Goal: Information Seeking & Learning: Learn about a topic

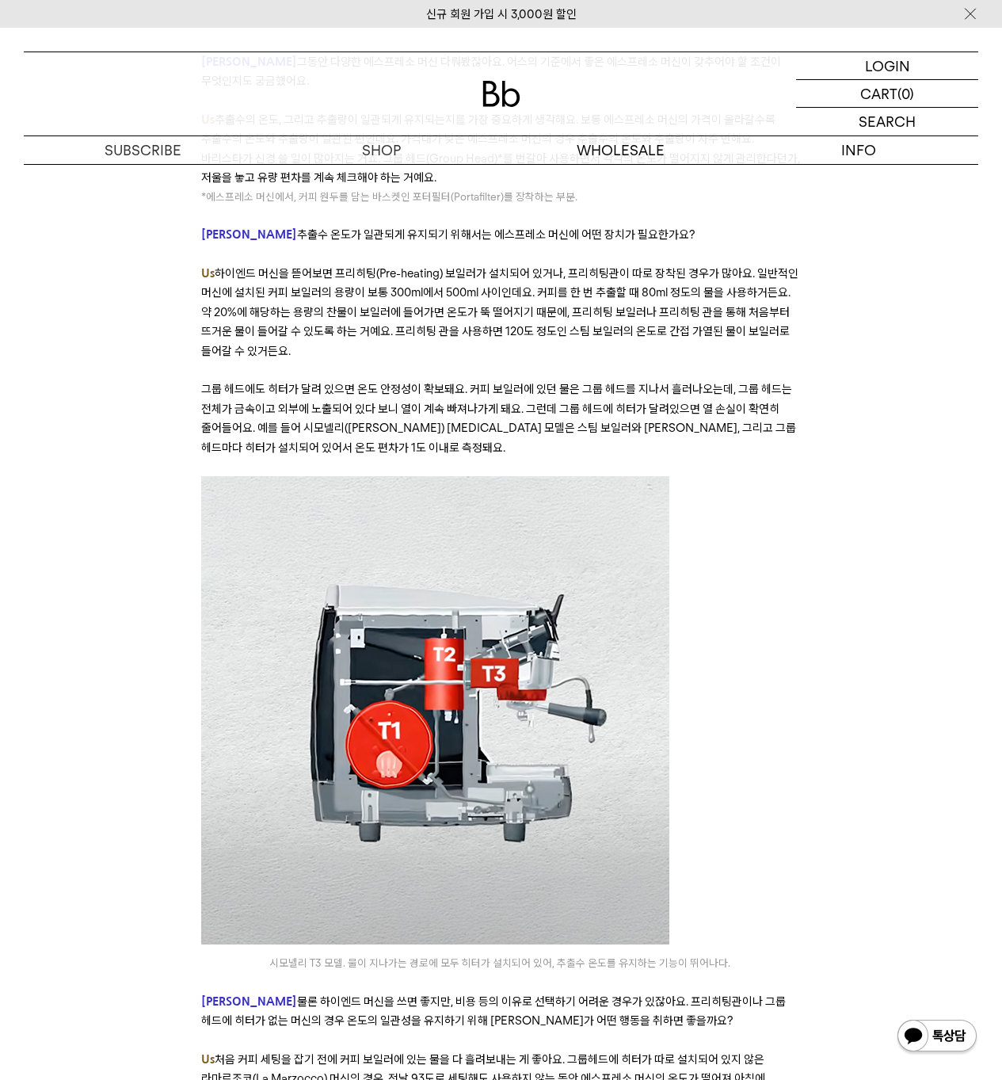
scroll to position [5032, 0]
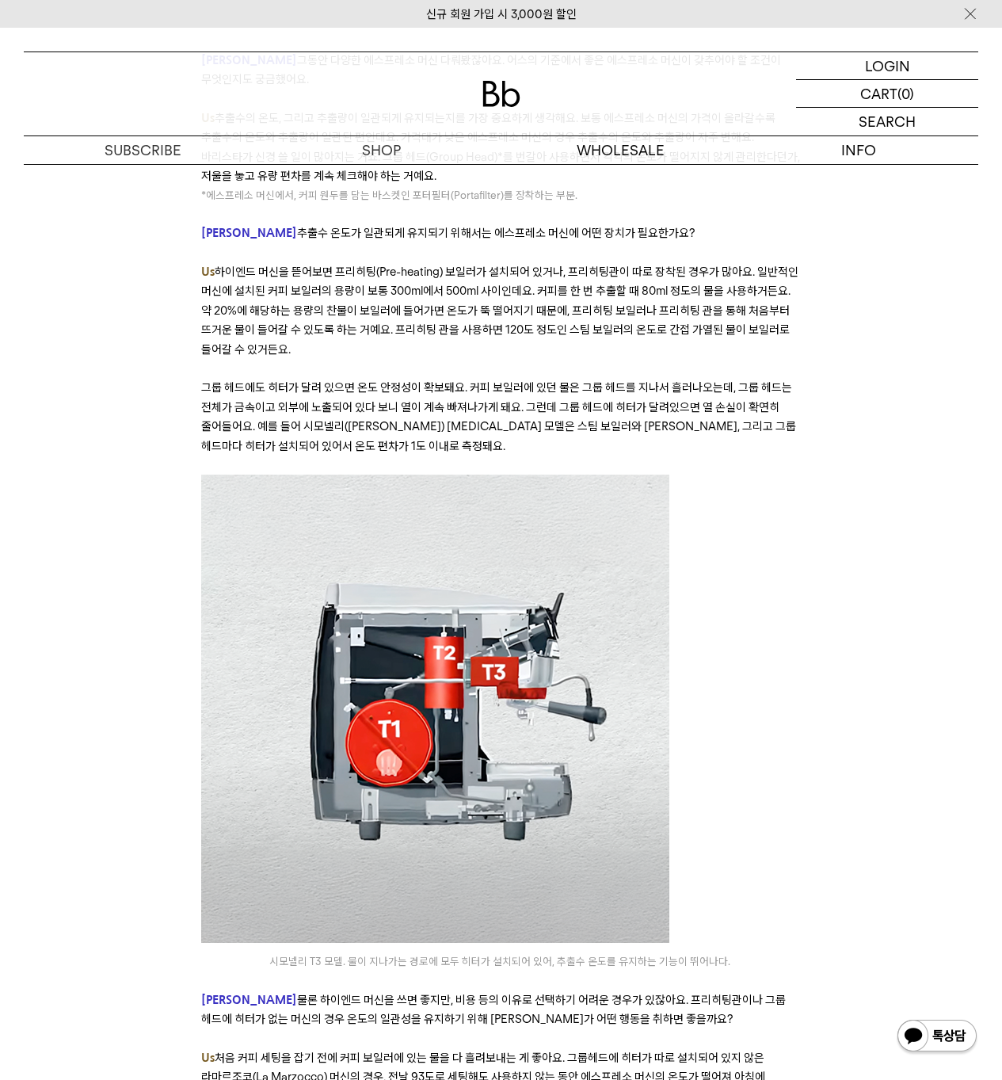
click at [910, 561] on div "﻿ 좋은 커피란 무엇일까요? ‘좋음’에 대한 기준은 취향에 관한 것이기도 하지만, 객관적으로 무엇이 더 나은지에 대한 것이기도 합니다. 오랫동…" at bounding box center [501, 351] width 923 height 9935
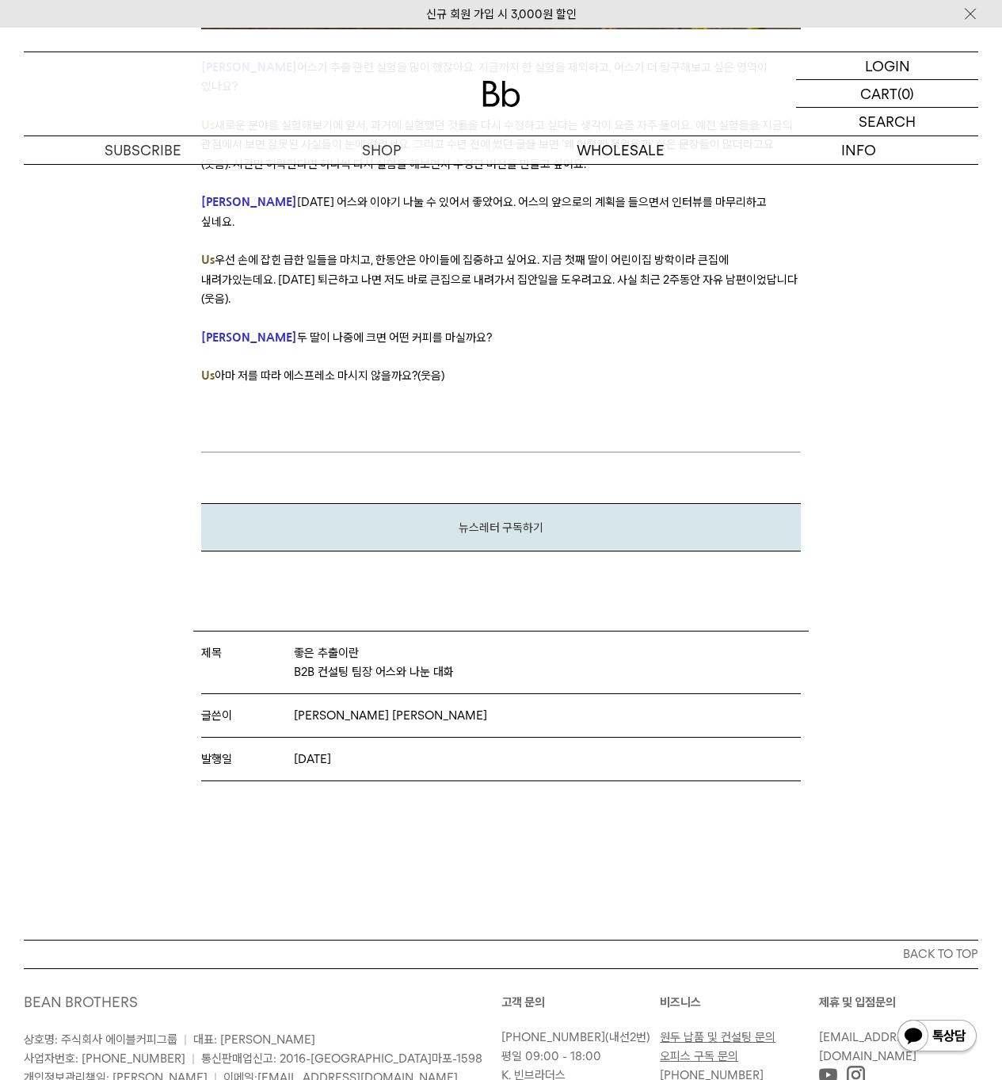
scroll to position [9410, 0]
click at [494, 87] on img at bounding box center [502, 94] width 38 height 26
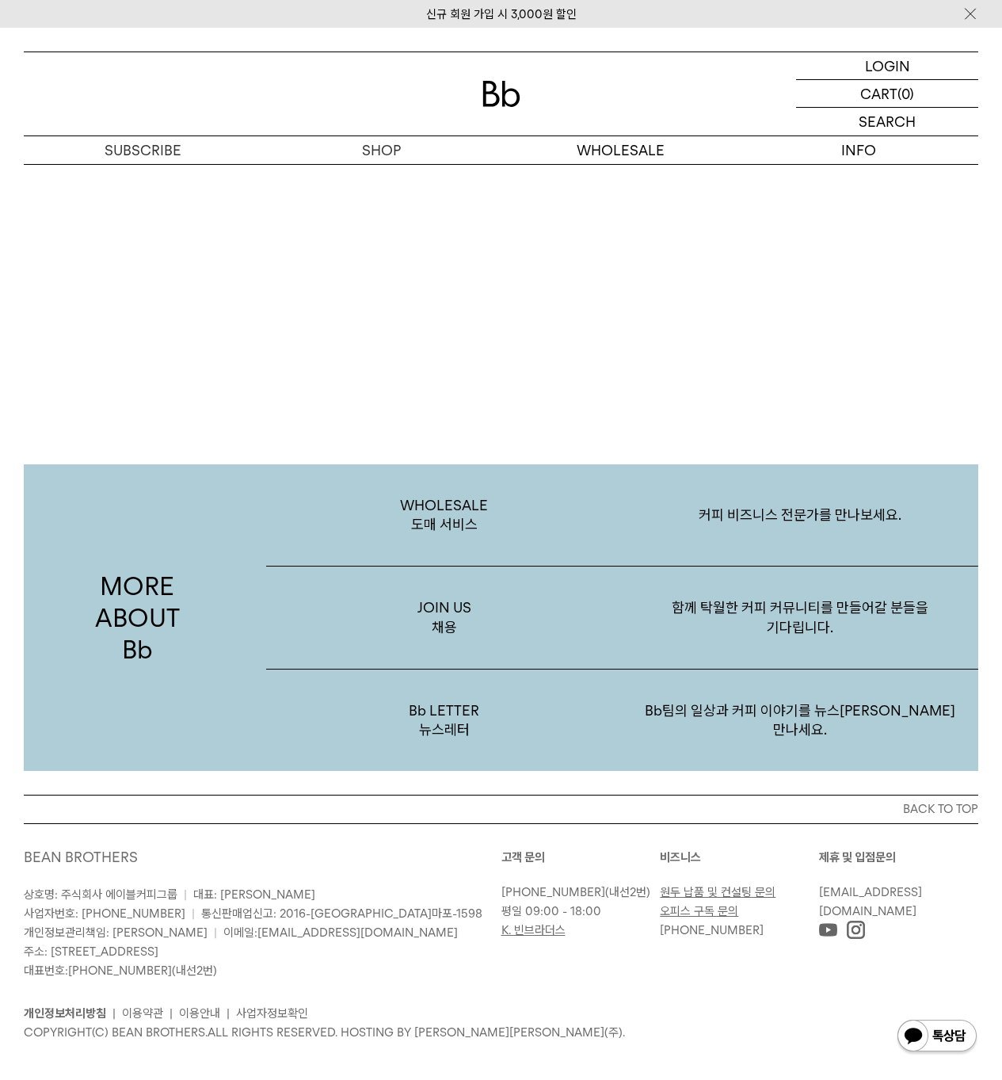
scroll to position [2945, 0]
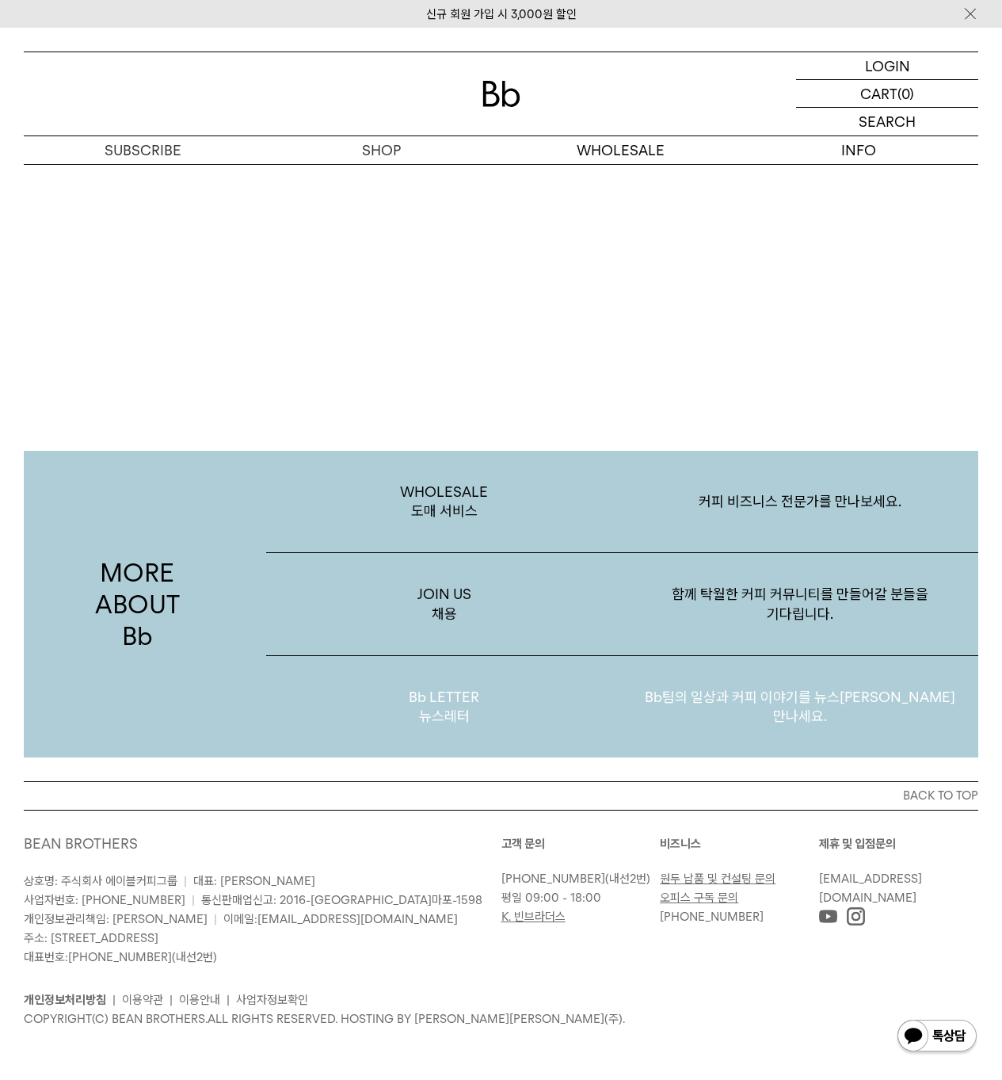
click at [459, 714] on p "Bb LETTER 뉴스레터" at bounding box center [444, 707] width 356 height 102
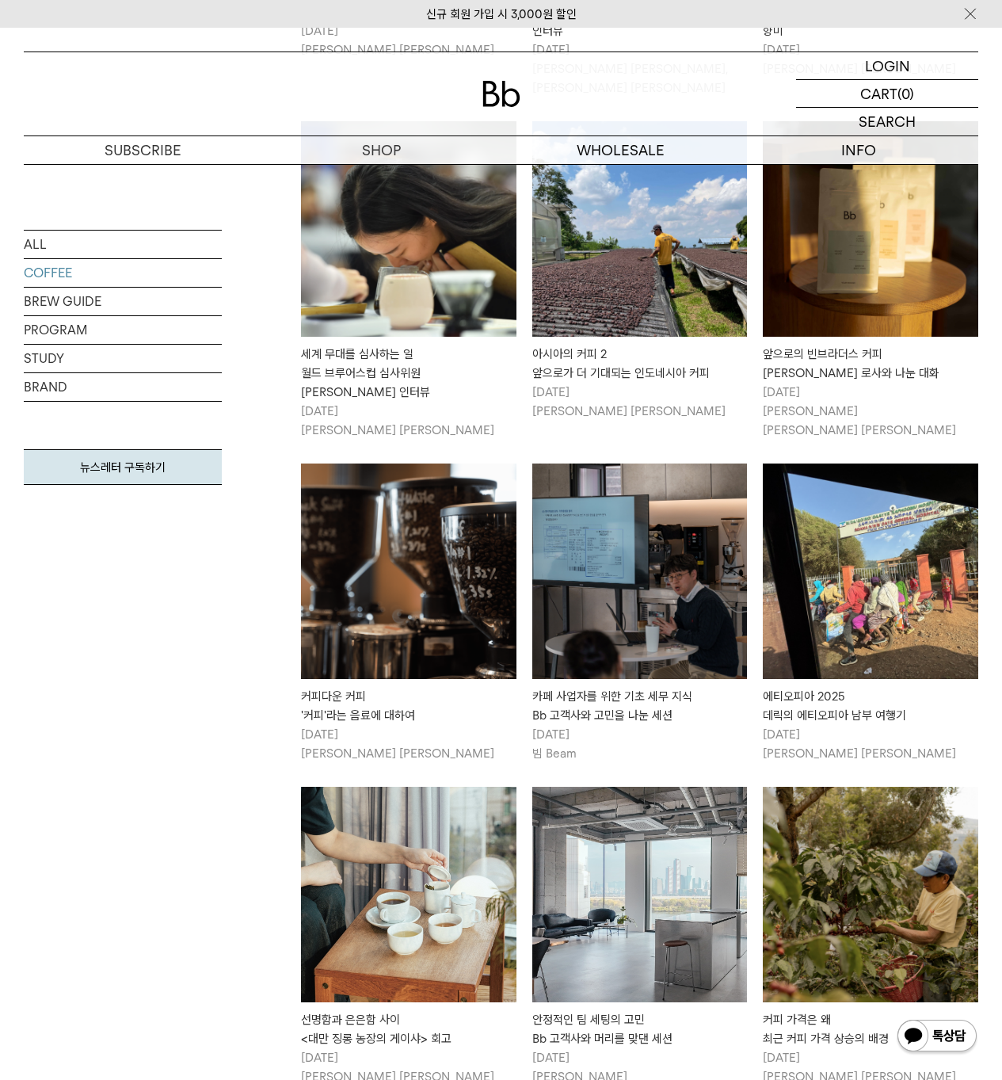
scroll to position [660, 0]
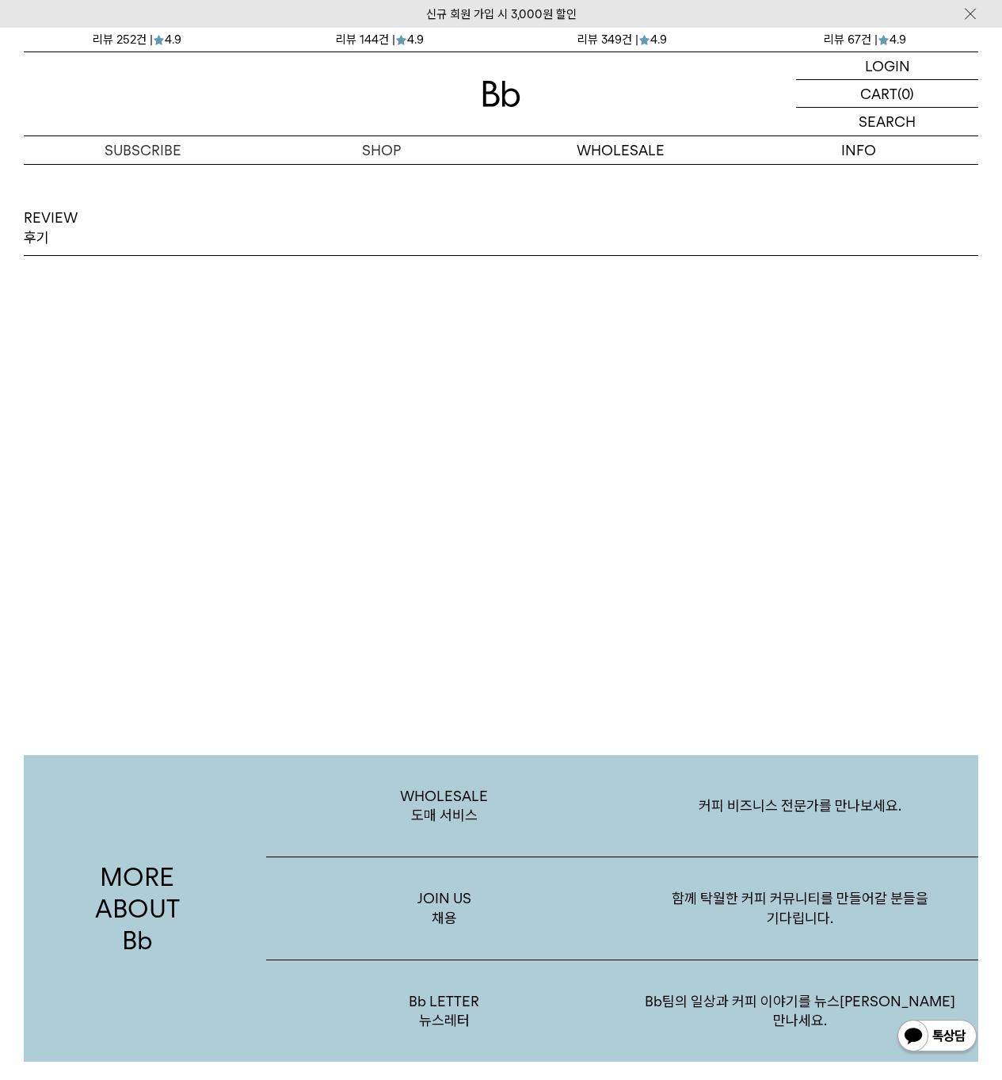
scroll to position [2807, 0]
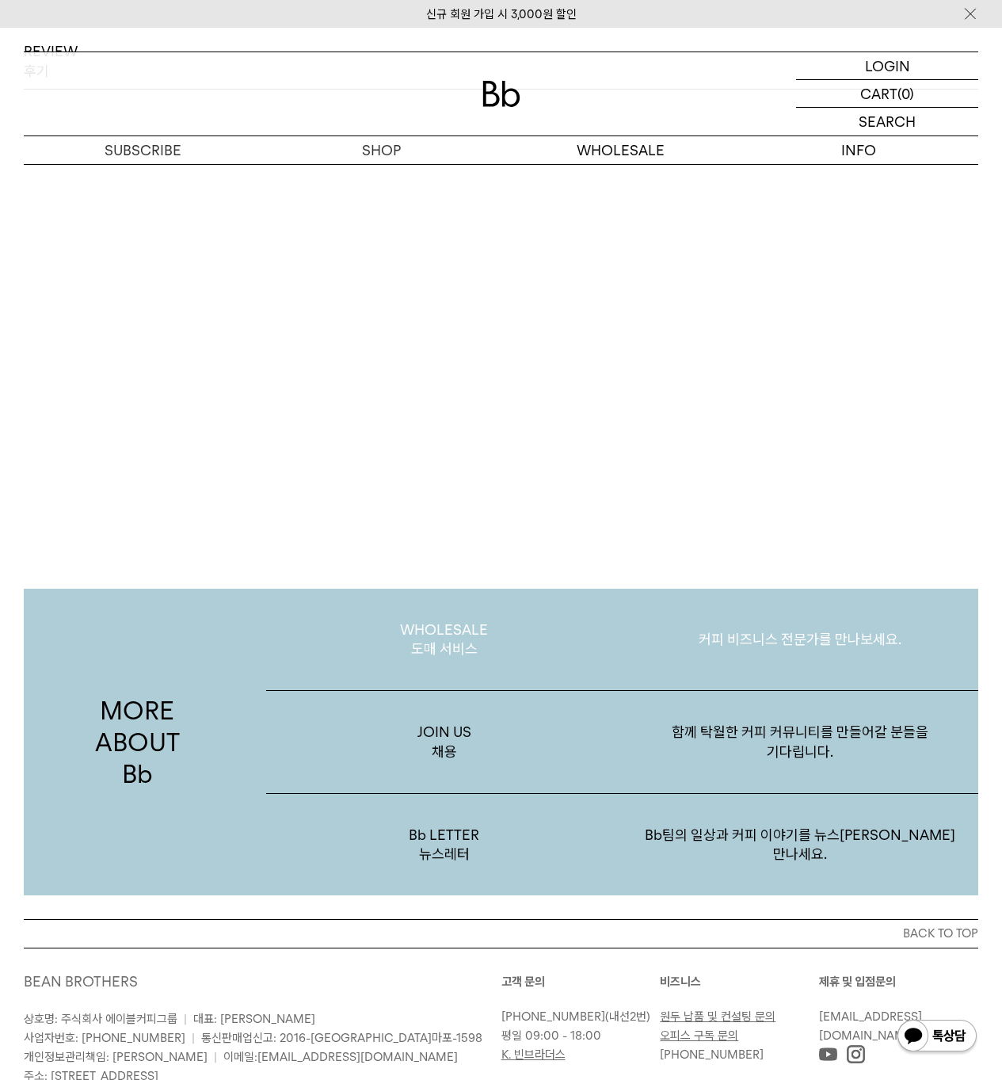
click at [431, 633] on p "WHOLESALE 도매 서비스" at bounding box center [444, 640] width 356 height 102
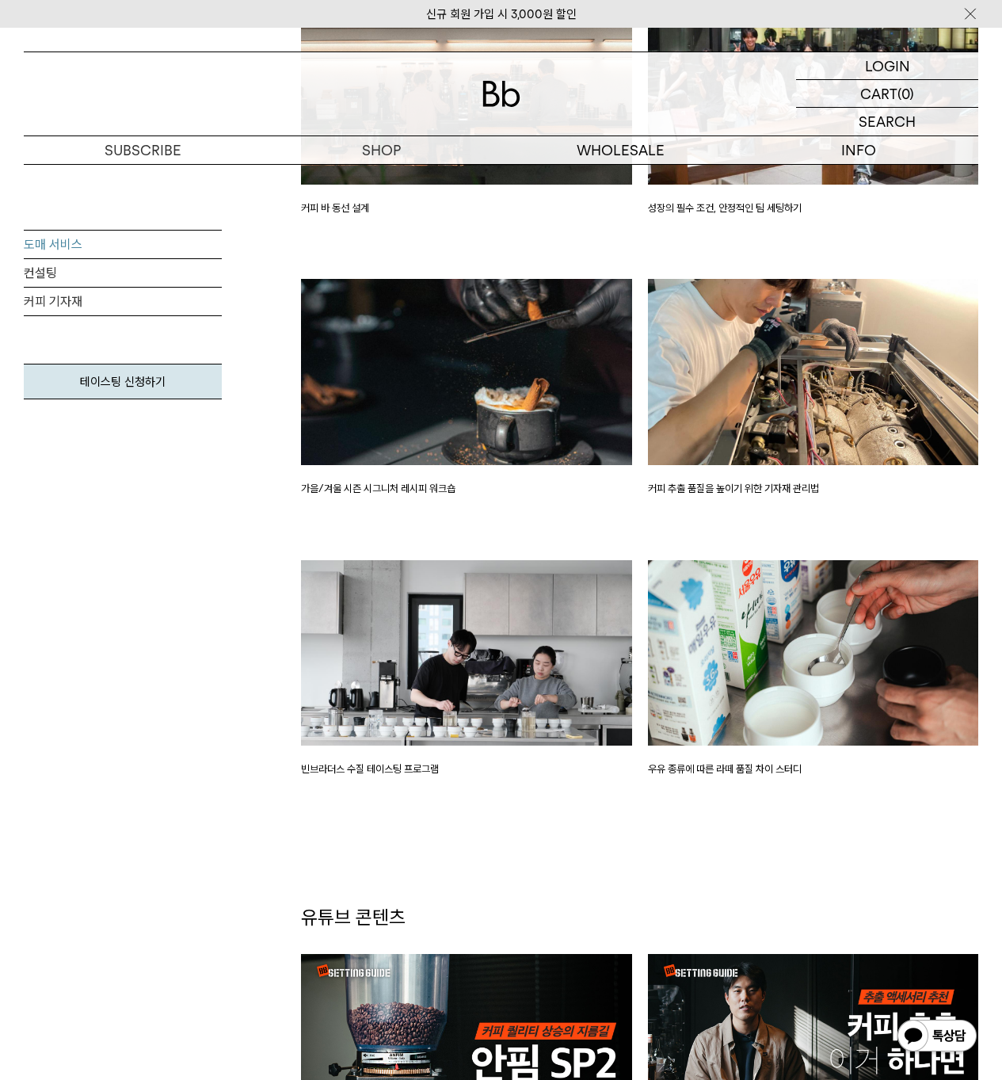
scroll to position [2417, 0]
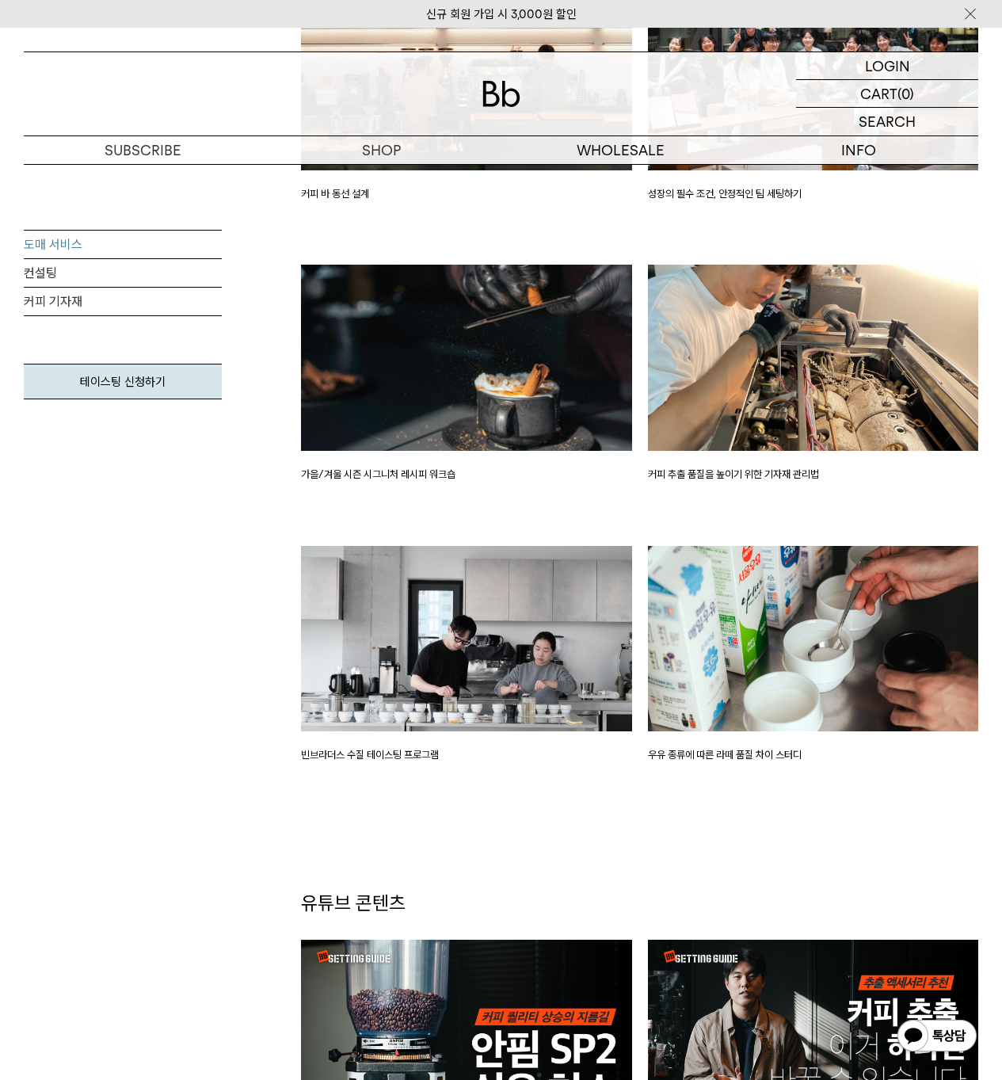
click at [764, 597] on img at bounding box center [813, 639] width 331 height 186
click at [721, 757] on p "우유 종류에 따른 라떼 품질 차이 스터디" at bounding box center [813, 755] width 331 height 16
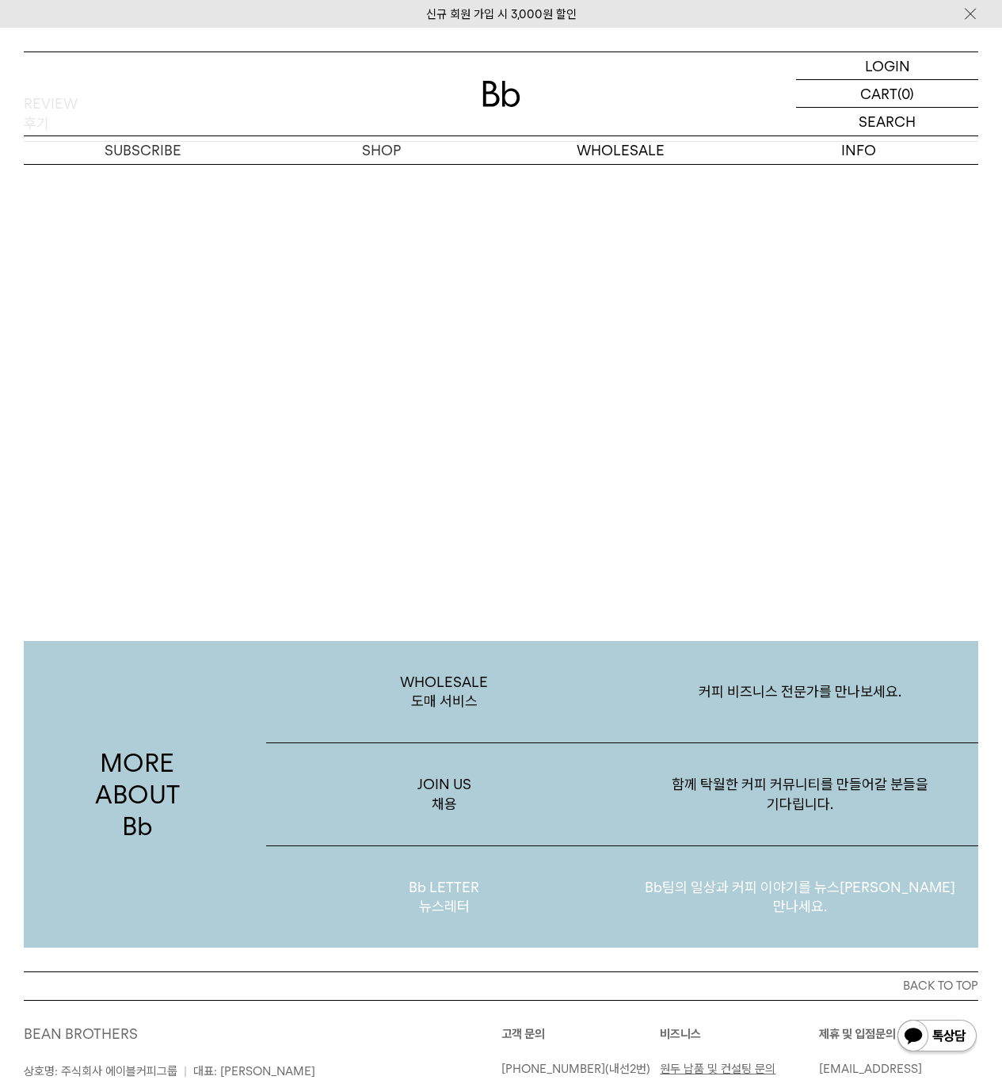
scroll to position [2757, 0]
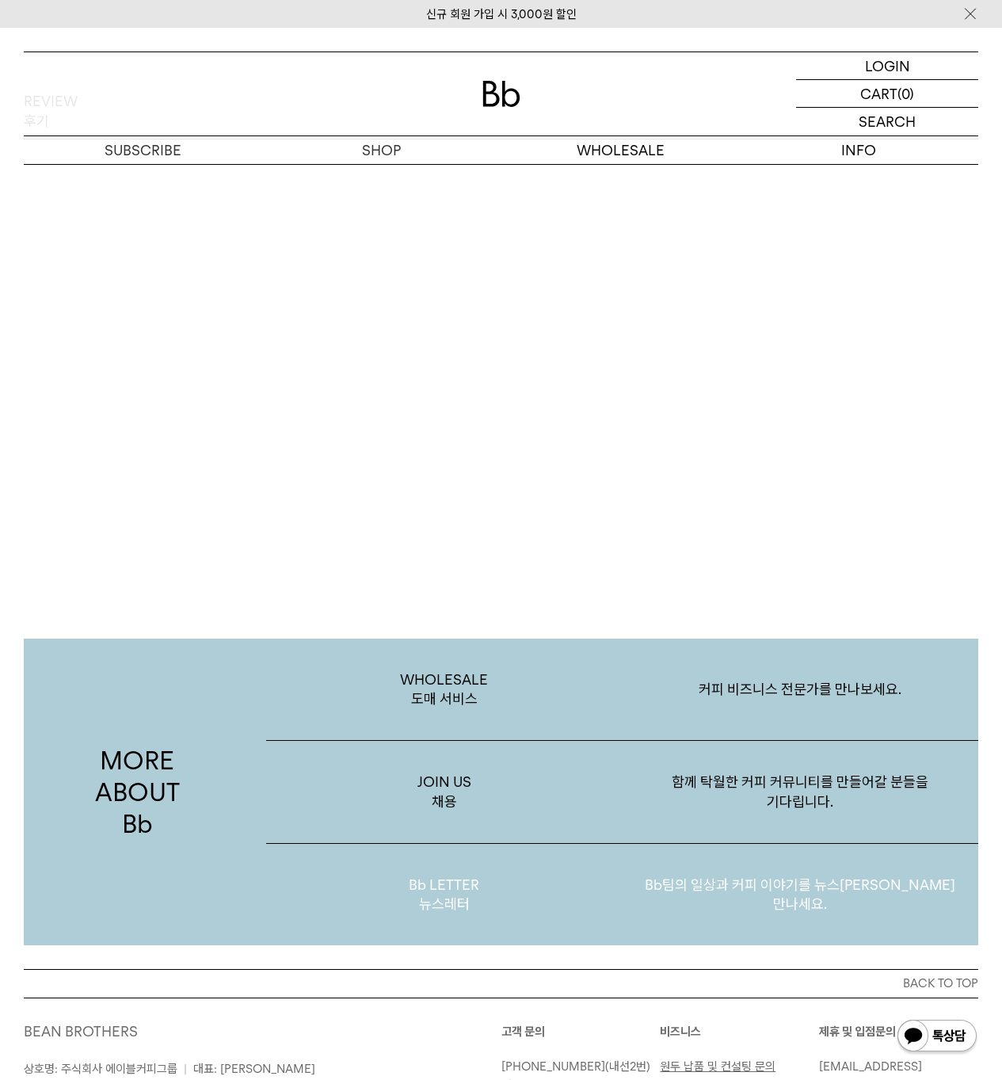
click at [448, 888] on p "Bb LETTER 뉴스레터" at bounding box center [444, 895] width 356 height 102
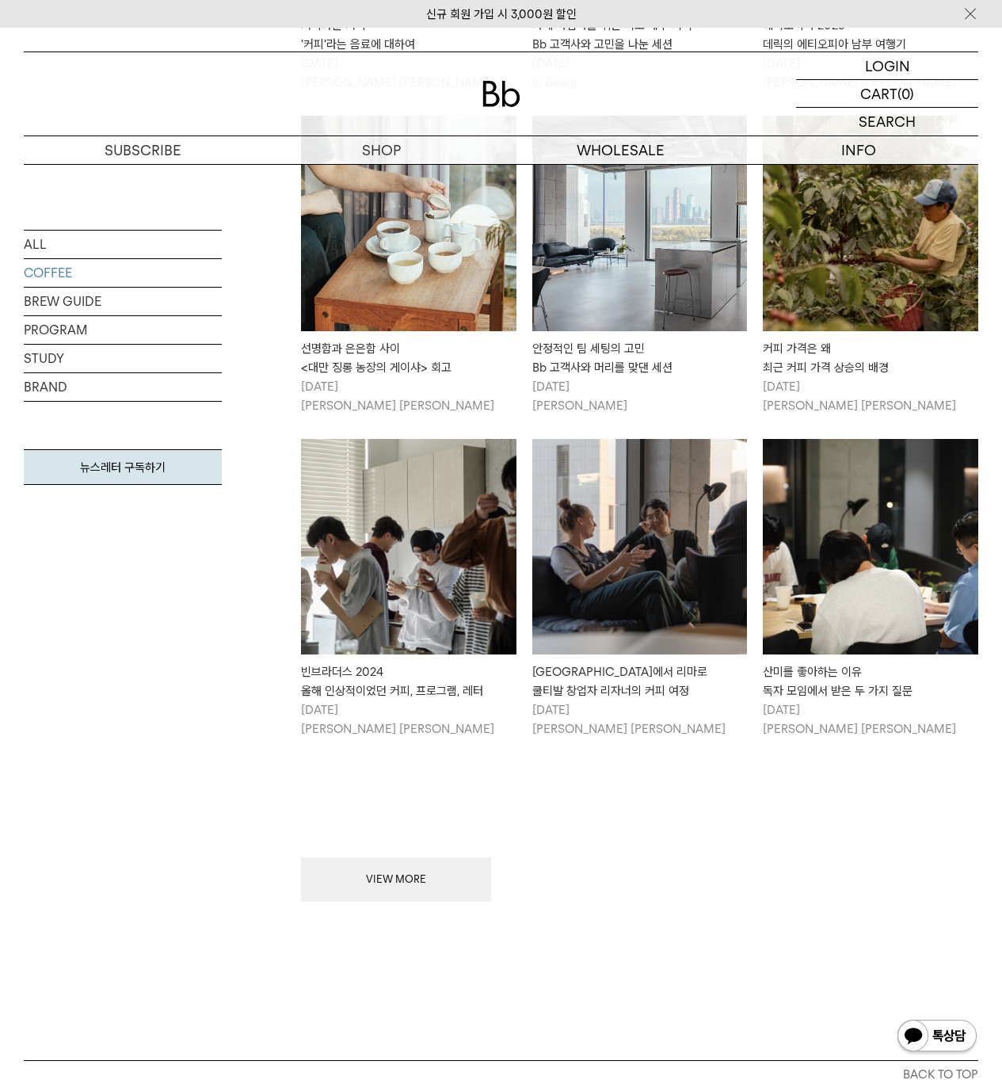
scroll to position [1330, 0]
click at [358, 857] on button "VIEW MORE" at bounding box center [396, 879] width 190 height 44
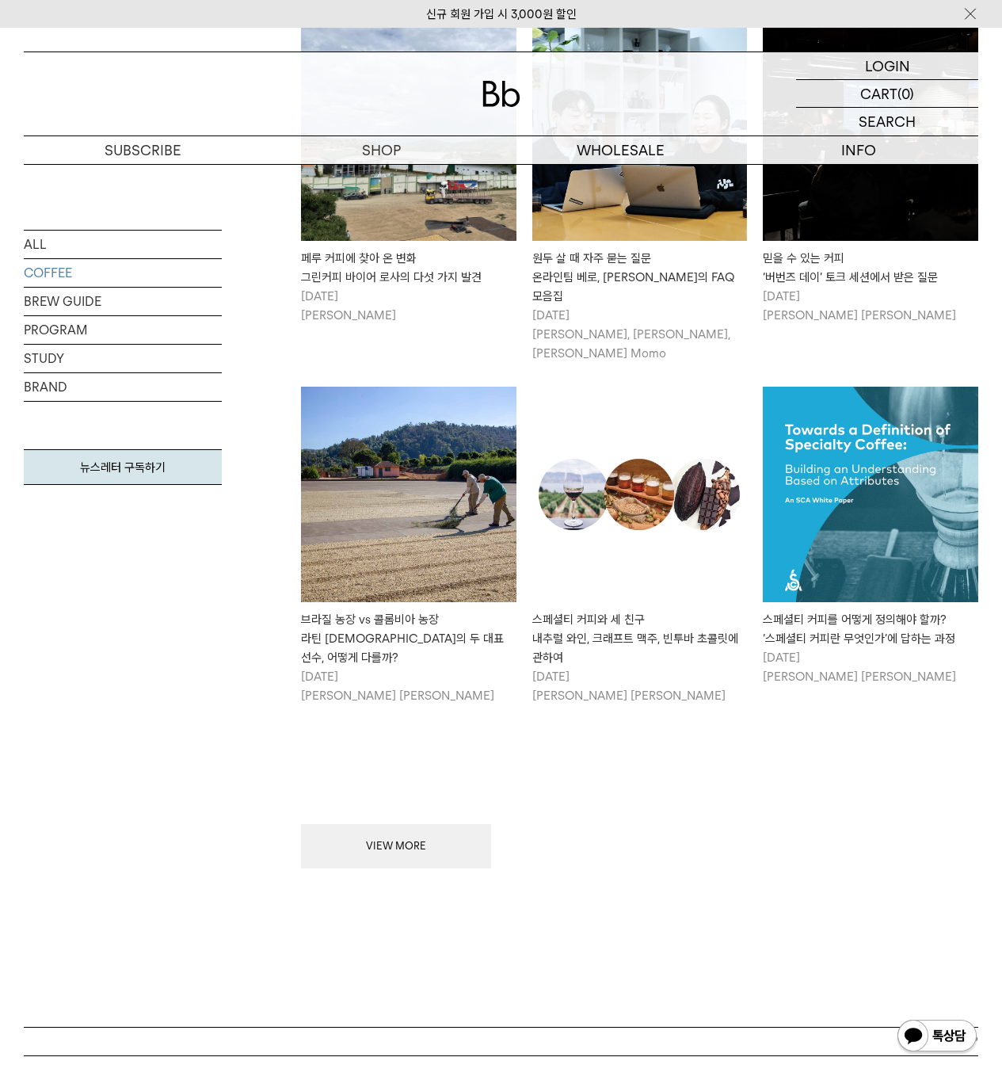
scroll to position [3073, 0]
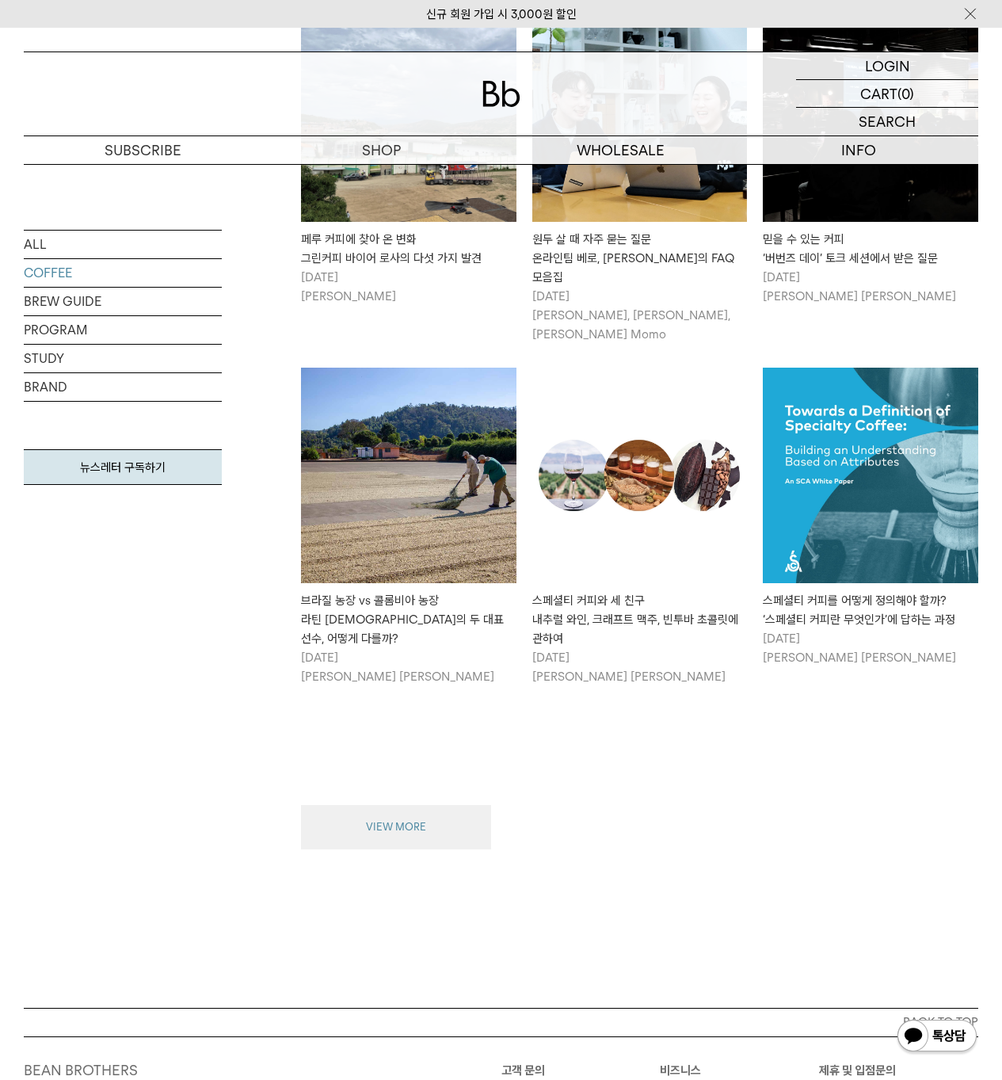
click at [360, 805] on button "VIEW MORE" at bounding box center [396, 827] width 190 height 44
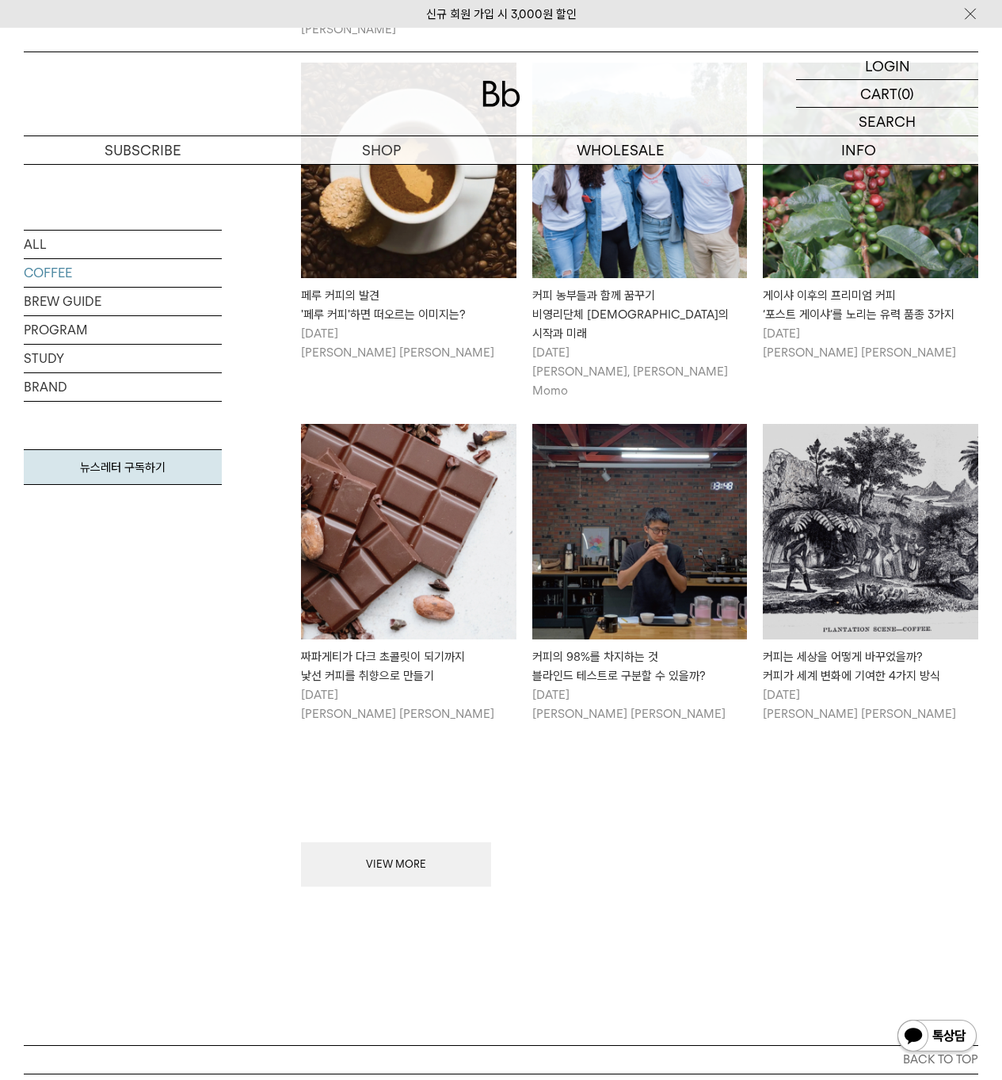
scroll to position [4750, 0]
